Goal: Ask a question

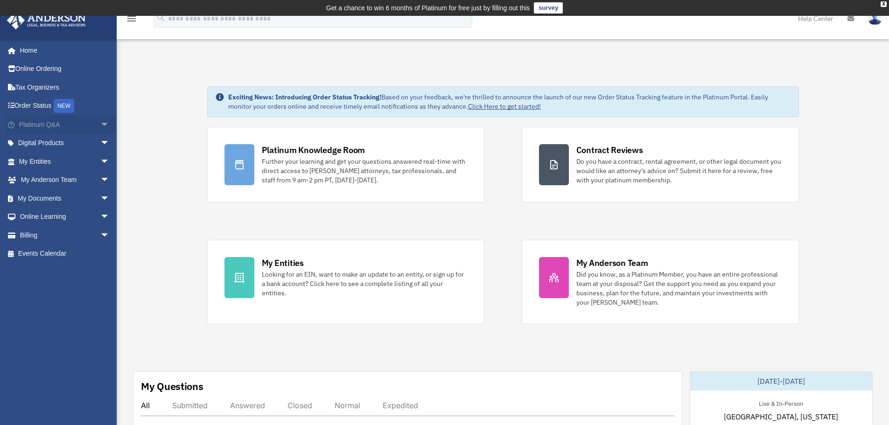
click at [58, 126] on link "Platinum Q&A arrow_drop_down" at bounding box center [65, 124] width 117 height 19
click at [55, 122] on link "Platinum Q&A arrow_drop_down" at bounding box center [65, 124] width 117 height 19
click at [100, 123] on span "arrow_drop_down" at bounding box center [109, 124] width 19 height 19
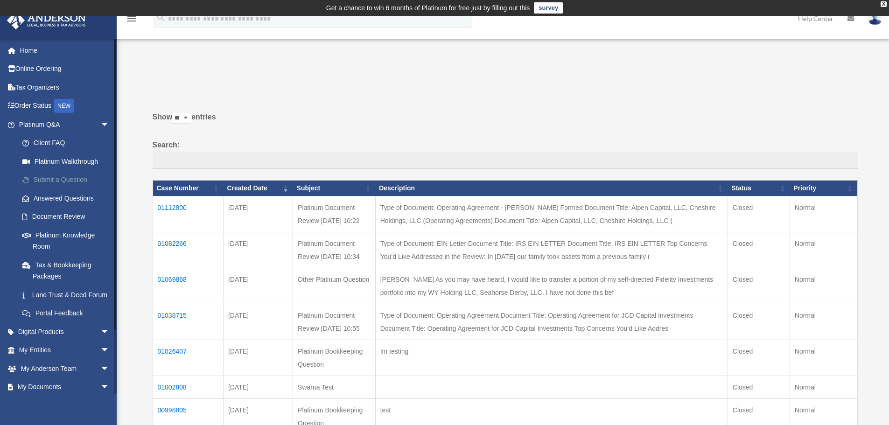
click at [44, 176] on link "Submit a Question" at bounding box center [68, 180] width 111 height 19
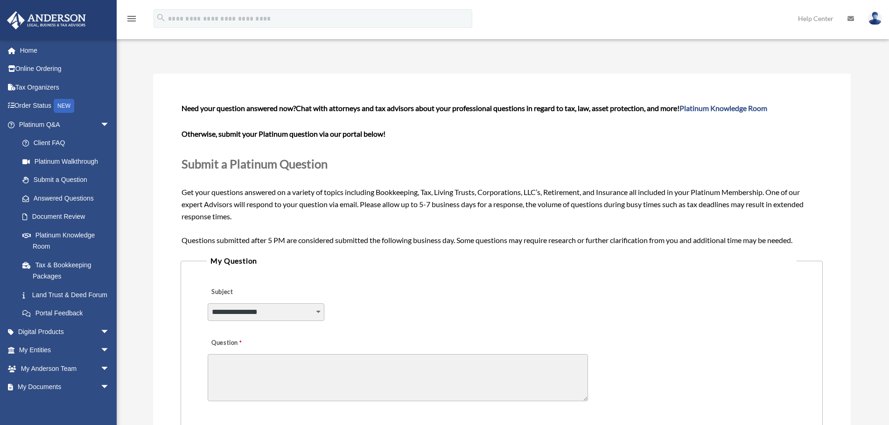
scroll to position [94, 0]
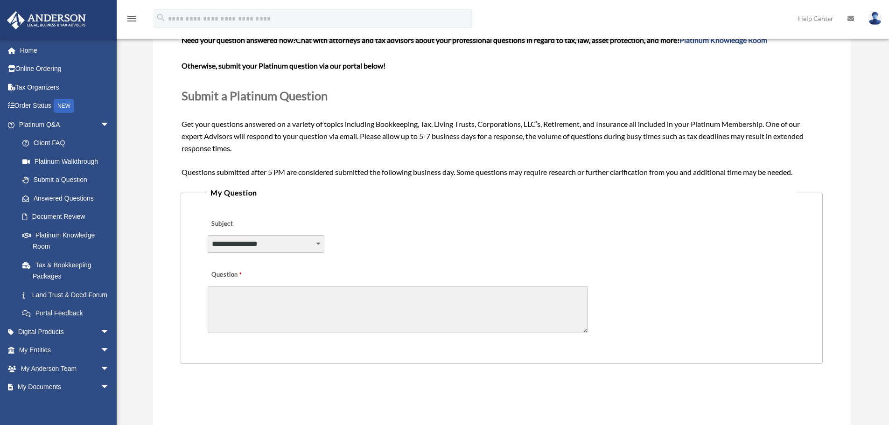
click at [273, 243] on select "**********" at bounding box center [266, 244] width 117 height 18
click at [552, 321] on textarea "Question" at bounding box center [398, 309] width 380 height 47
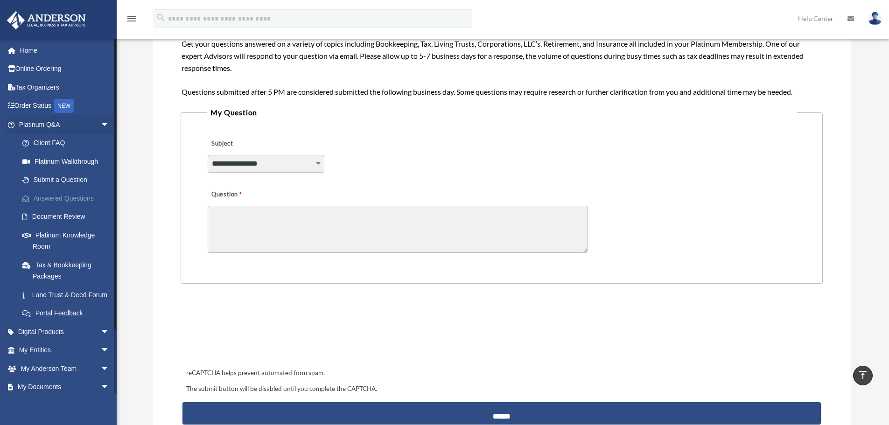
scroll to position [141, 0]
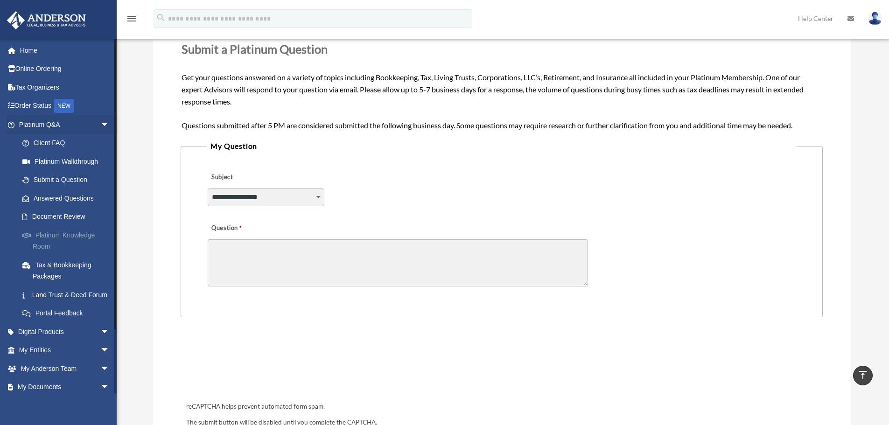
click at [66, 233] on link "Platinum Knowledge Room" at bounding box center [68, 241] width 111 height 30
